Goal: Find specific page/section: Find specific page/section

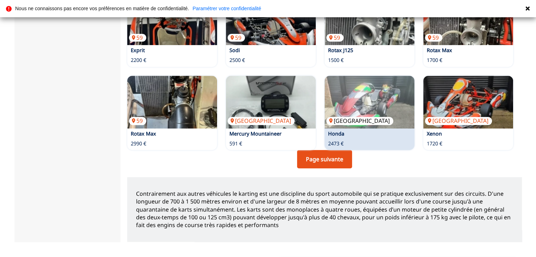
scroll to position [540, 0]
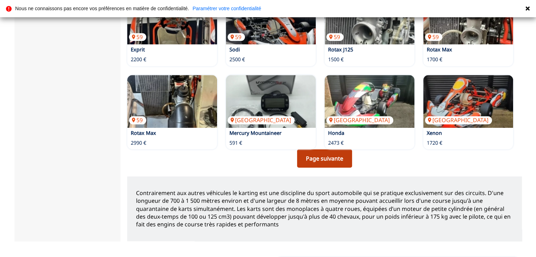
click at [327, 163] on link "Page suivante" at bounding box center [324, 158] width 55 height 18
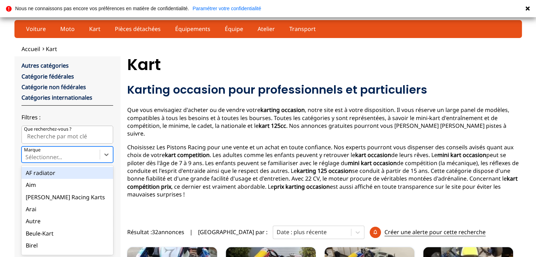
click at [108, 161] on div at bounding box center [106, 154] width 13 height 15
click at [27, 160] on input "Marque option AF radiator focused, 1 of 35. 35 results available. Use Up and Do…" at bounding box center [25, 157] width 1 height 6
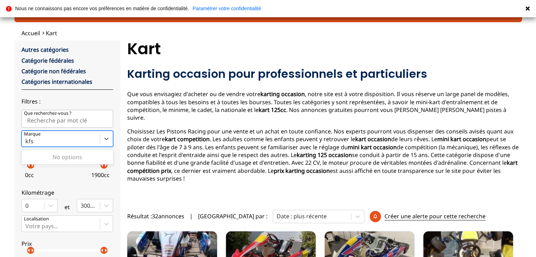
type input "kfs"
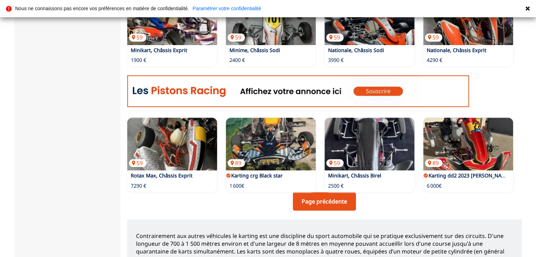
scroll to position [333, 0]
